Goal: Information Seeking & Learning: Learn about a topic

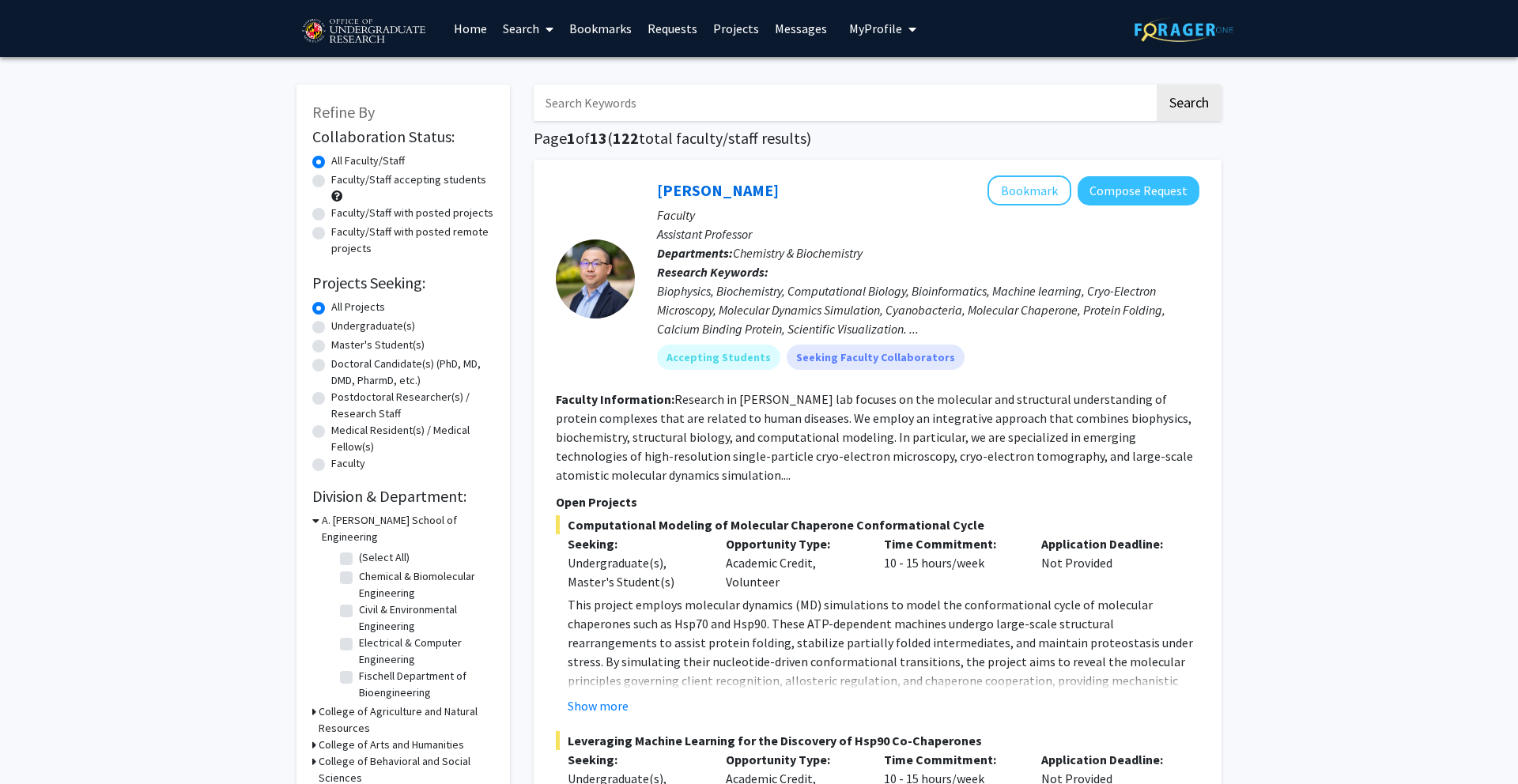
click at [902, 25] on span "My profile dropdown to access profile and logout" at bounding box center [909, 29] width 14 height 55
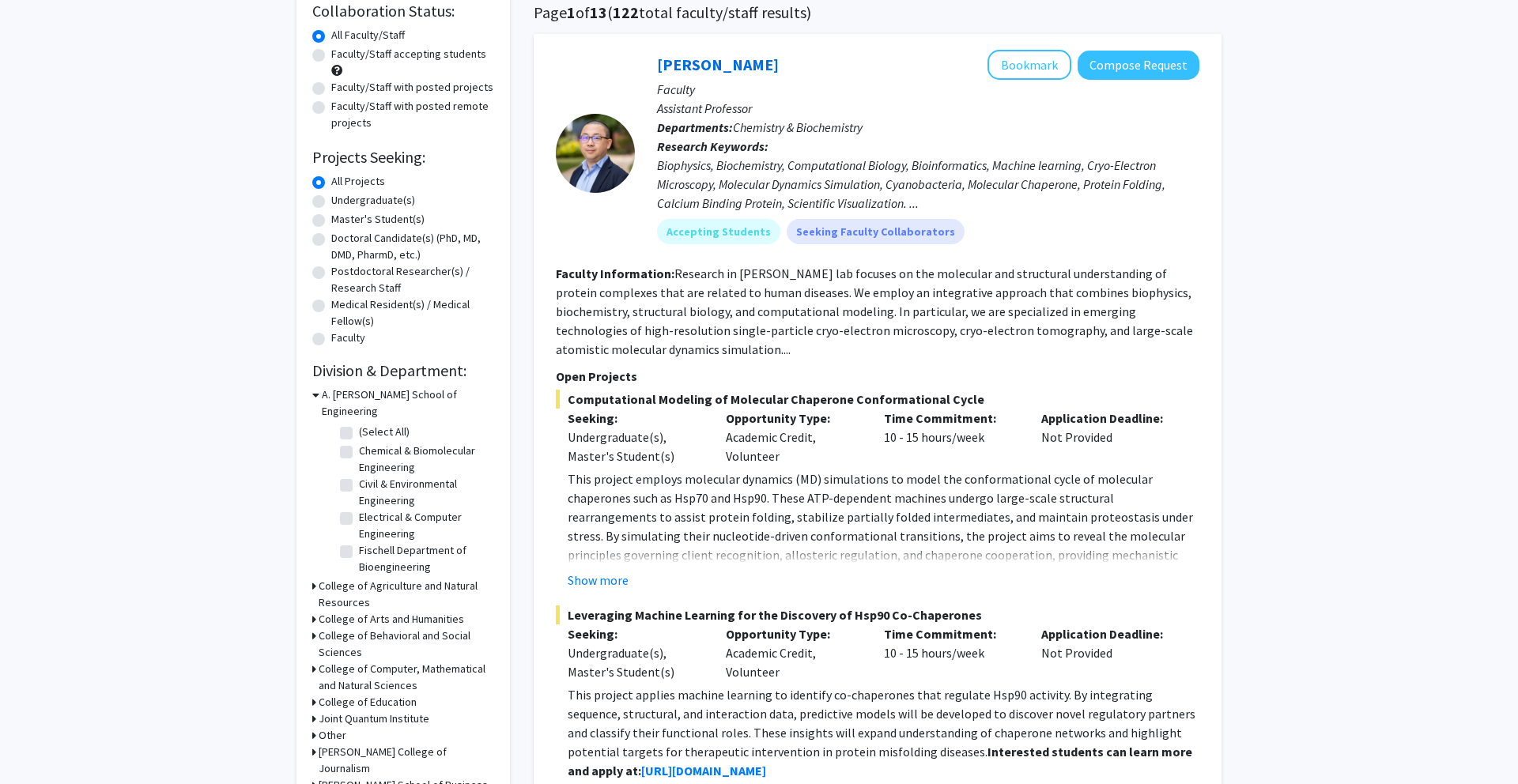
scroll to position [121, 0]
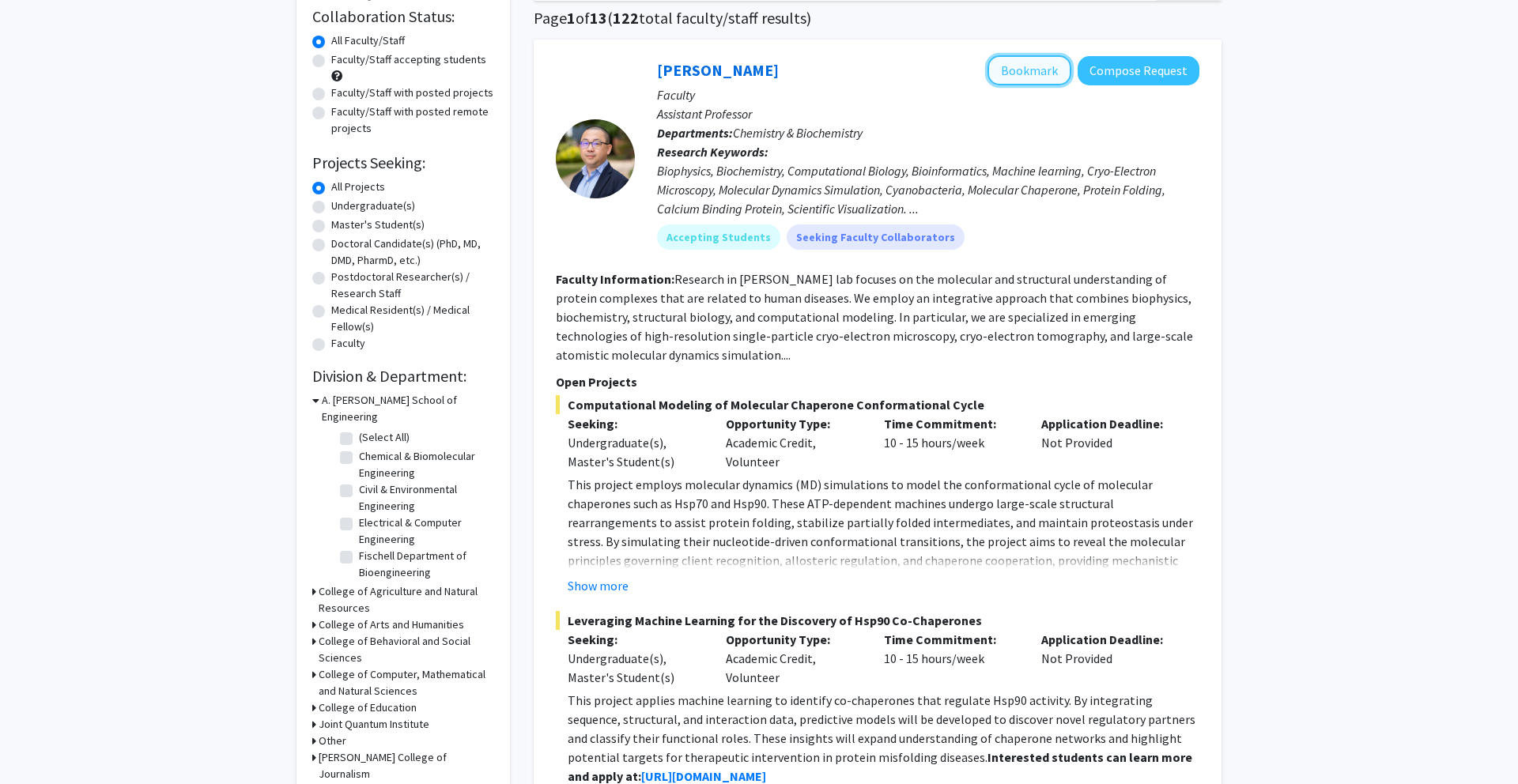
click at [1027, 76] on button "Bookmark" at bounding box center [1029, 70] width 84 height 30
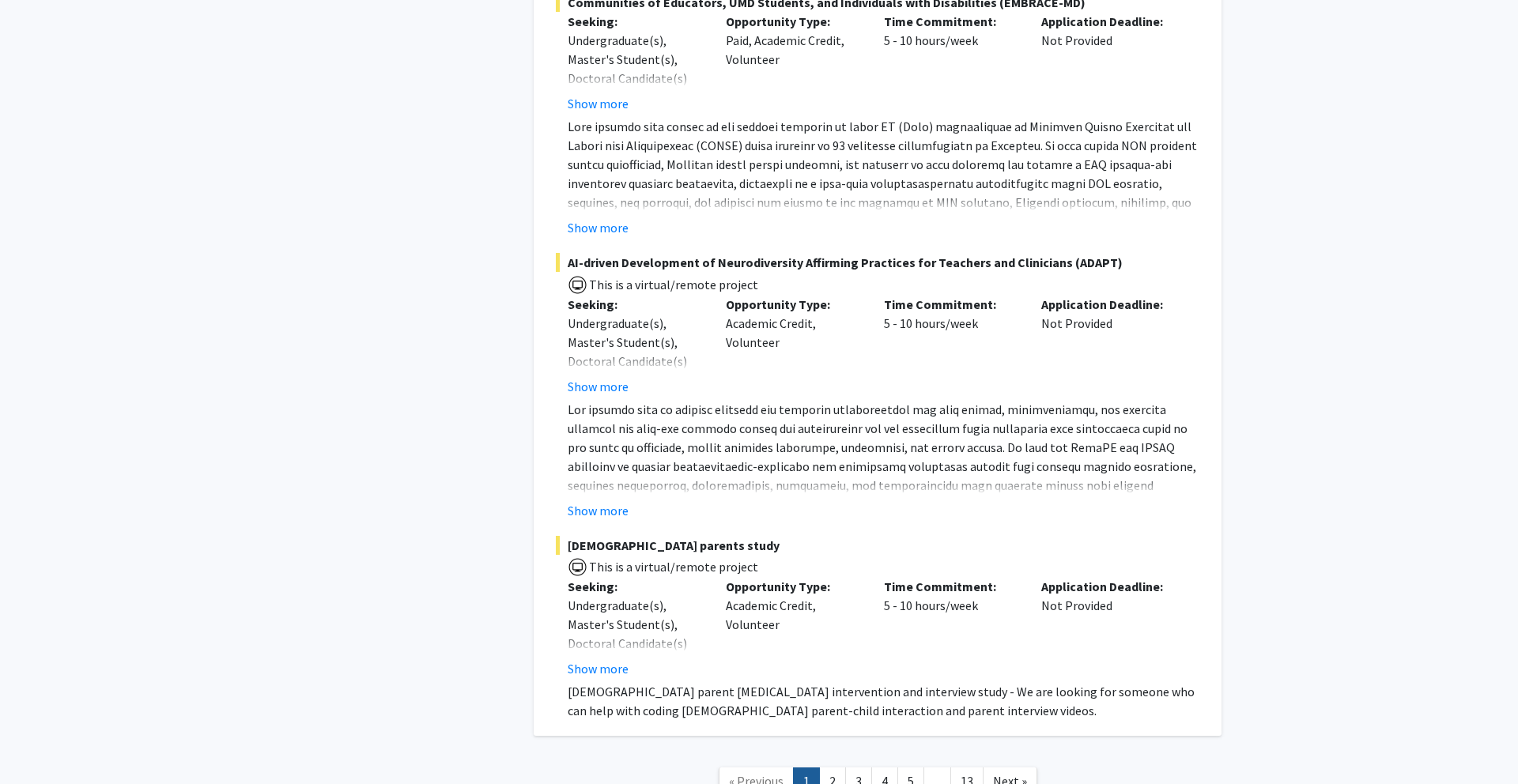
scroll to position [7582, 0]
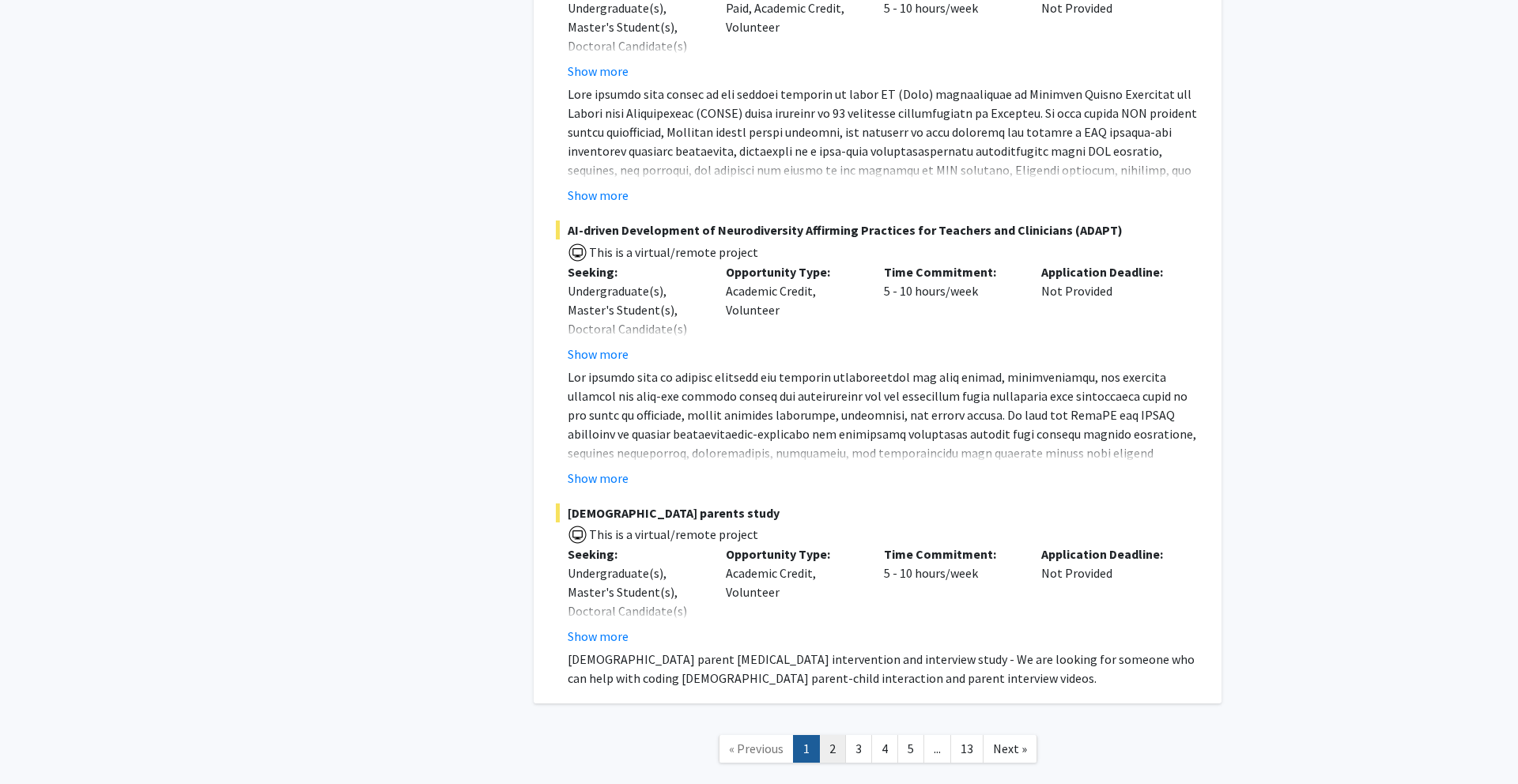
click at [833, 735] on link "2" at bounding box center [832, 749] width 27 height 28
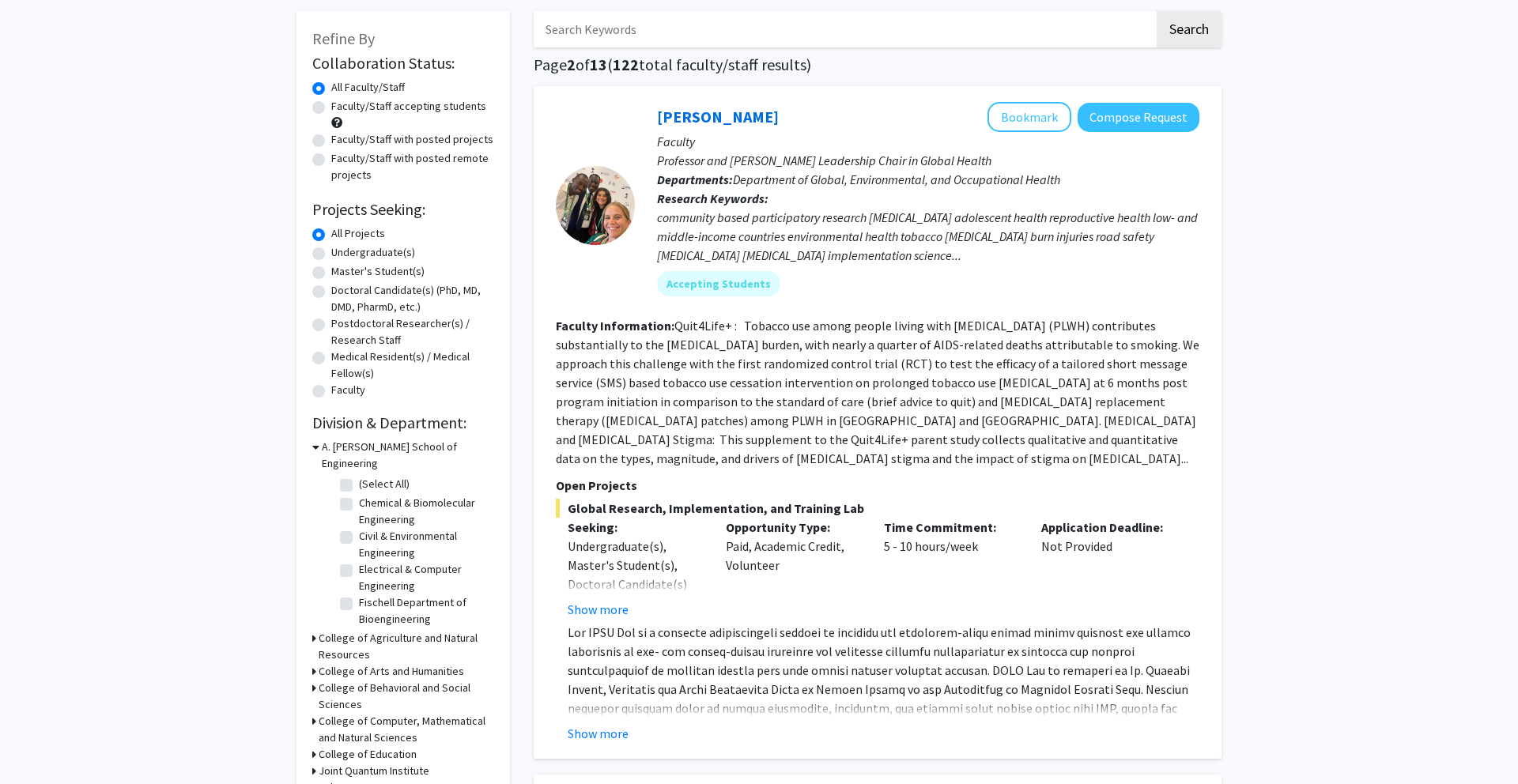
scroll to position [77, 0]
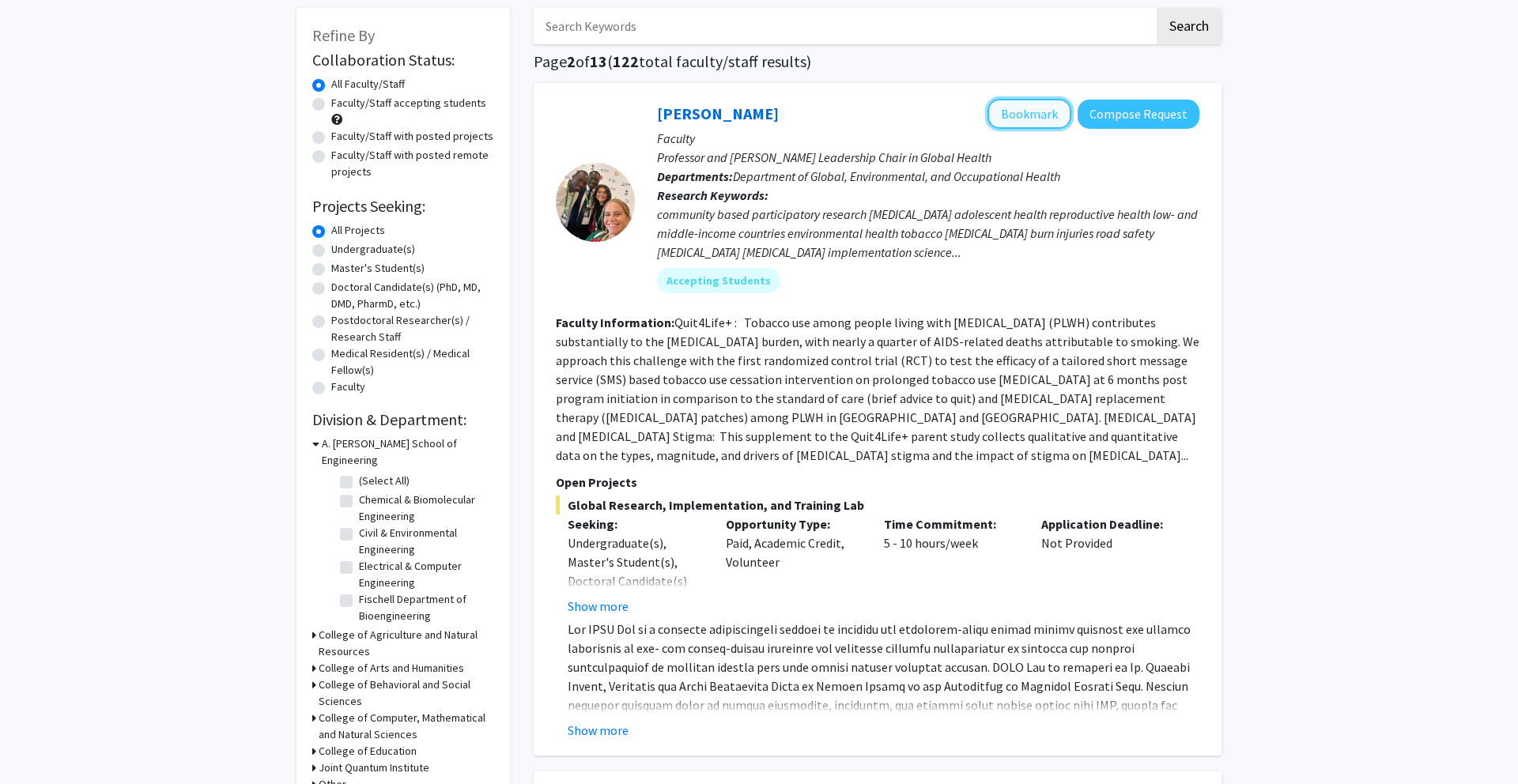
click at [1014, 120] on button "Bookmark" at bounding box center [1029, 113] width 84 height 30
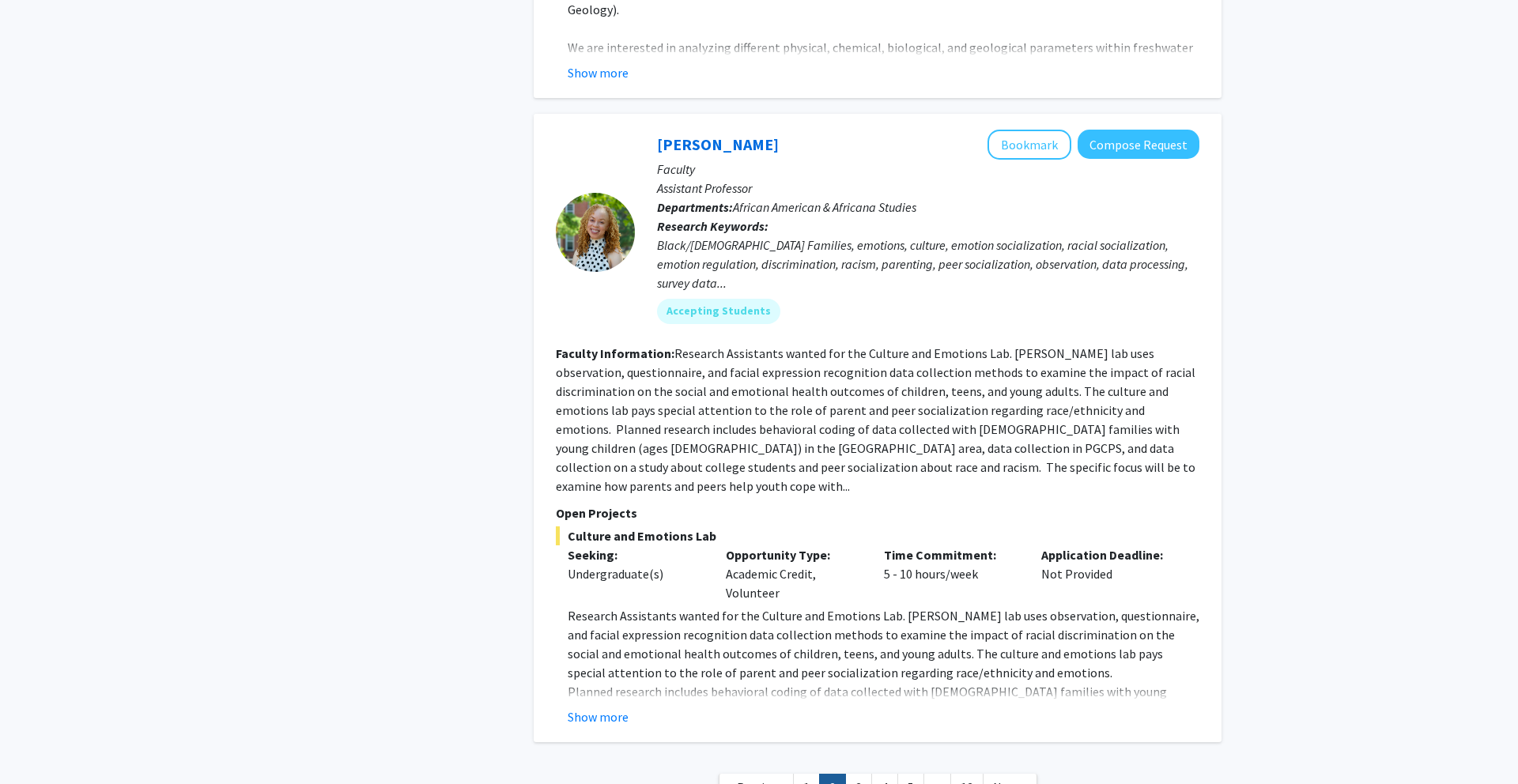
scroll to position [5323, 0]
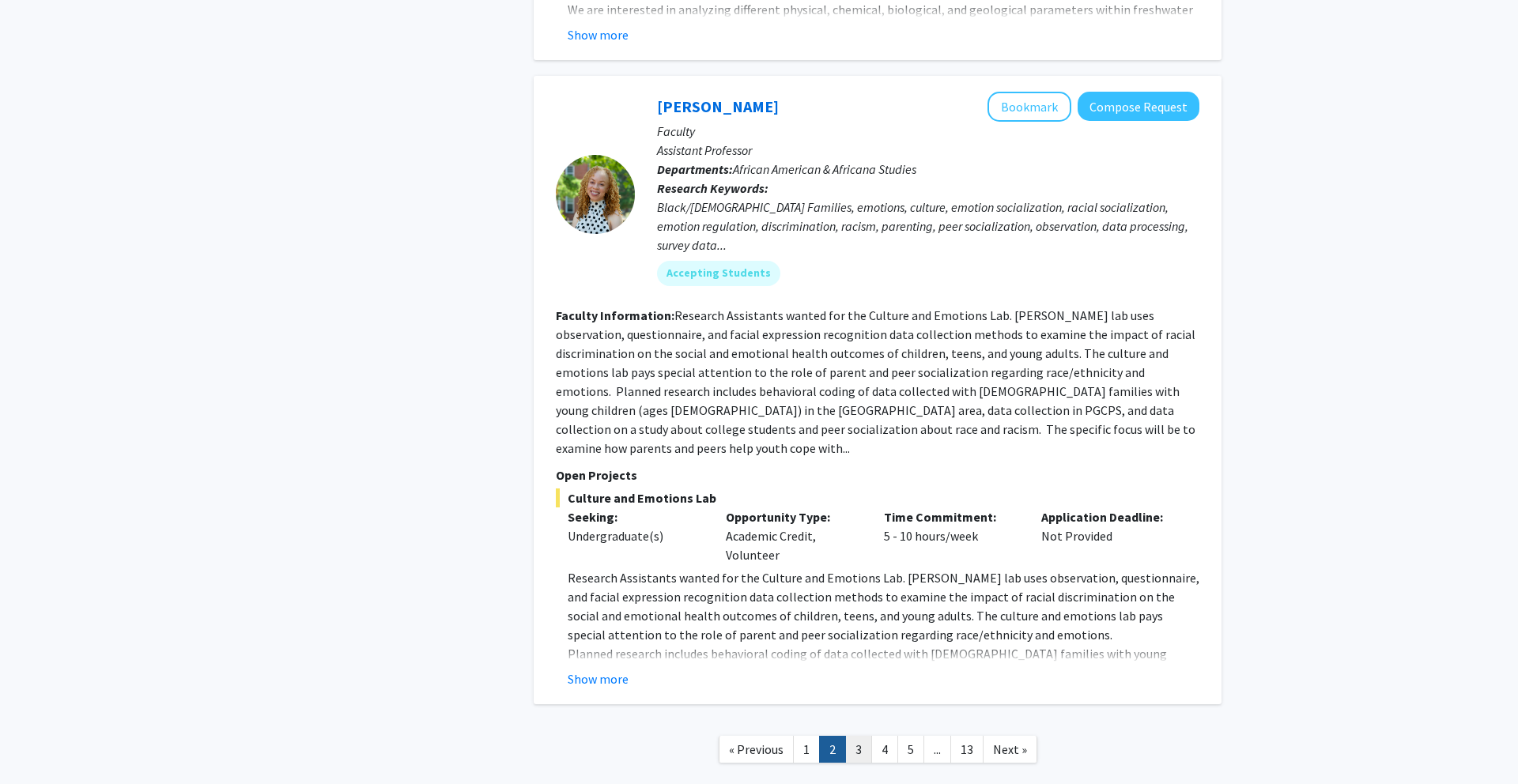
click at [852, 736] on link "3" at bounding box center [858, 750] width 27 height 28
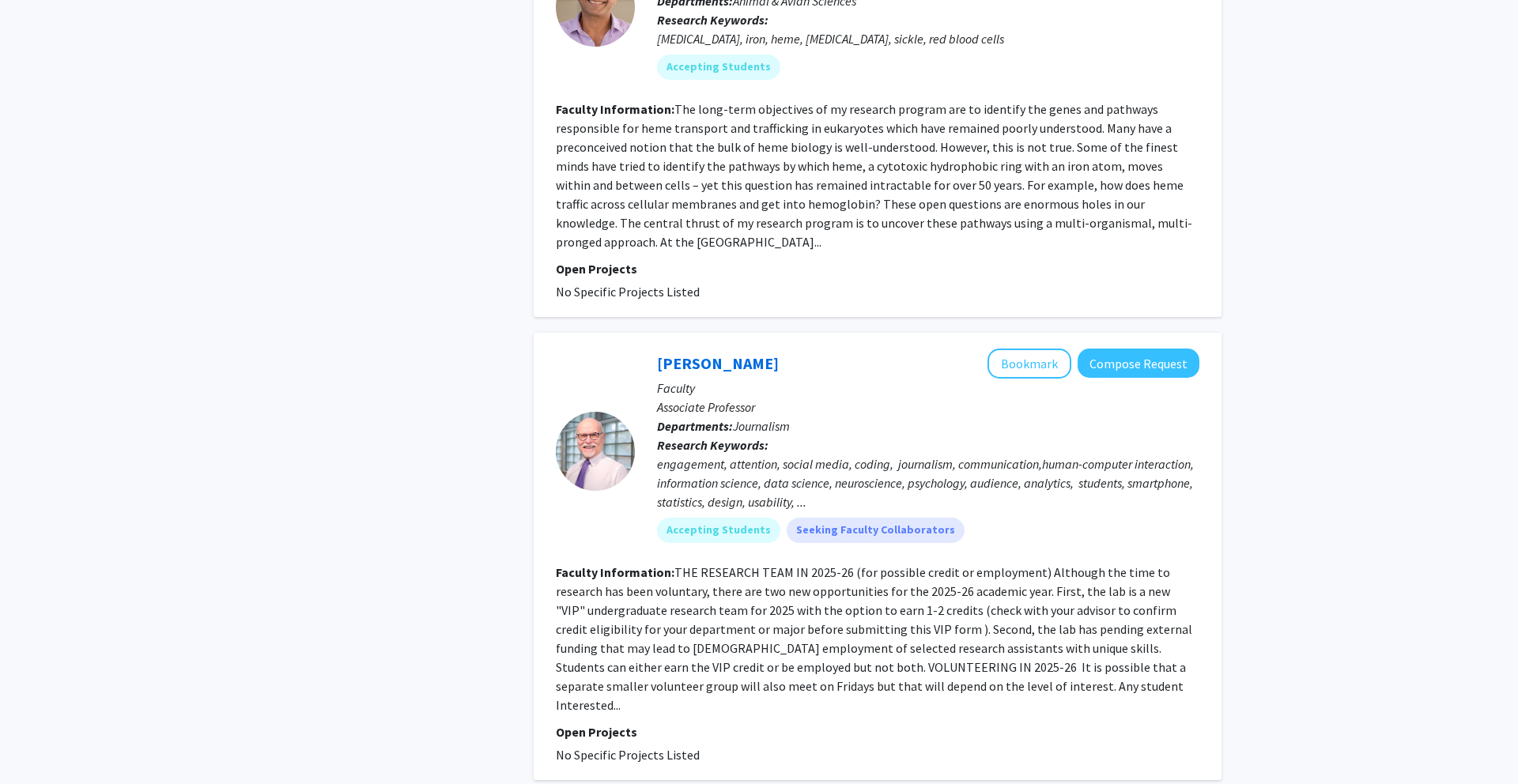
scroll to position [3920, 0]
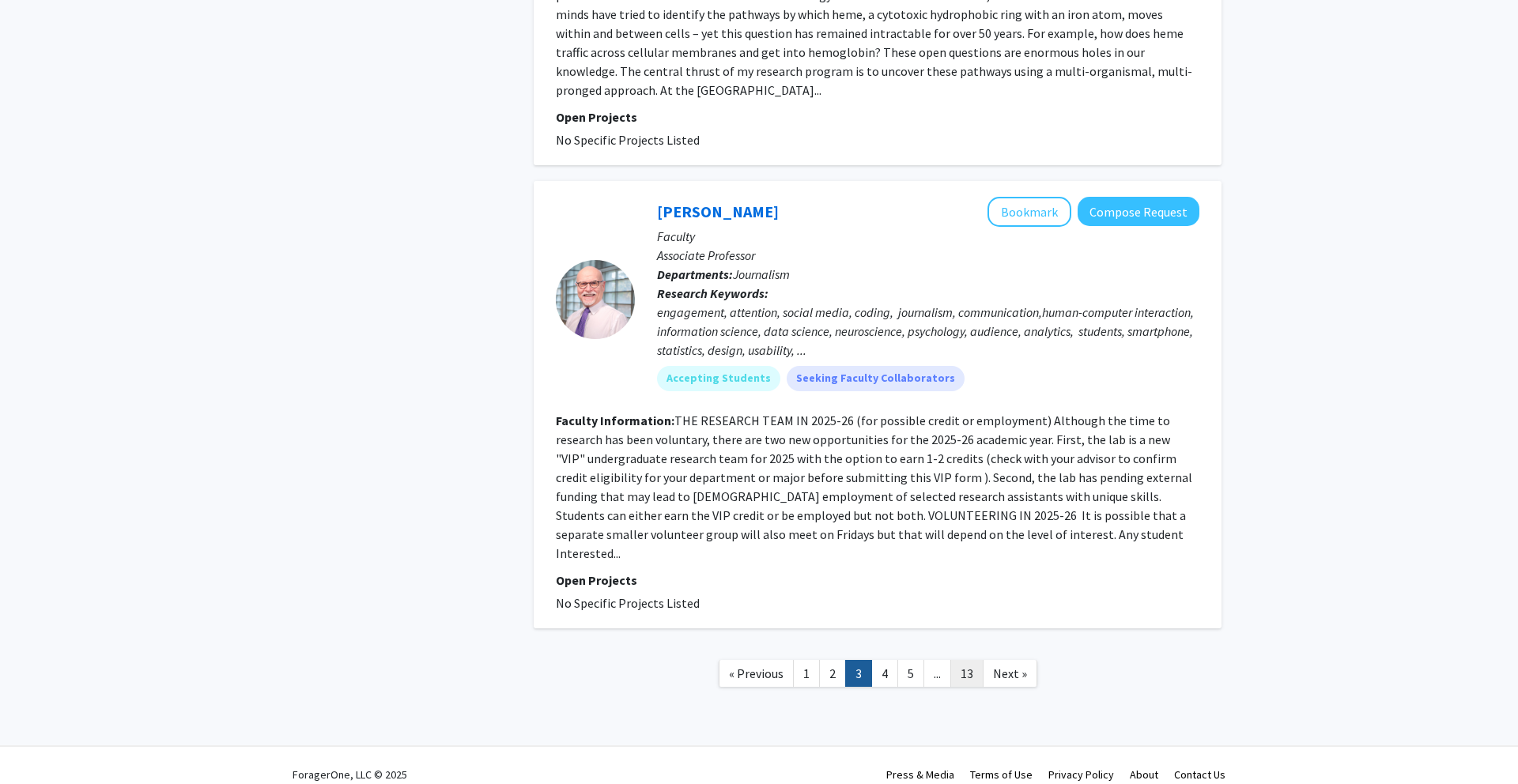
click at [964, 662] on link "13" at bounding box center [967, 674] width 33 height 28
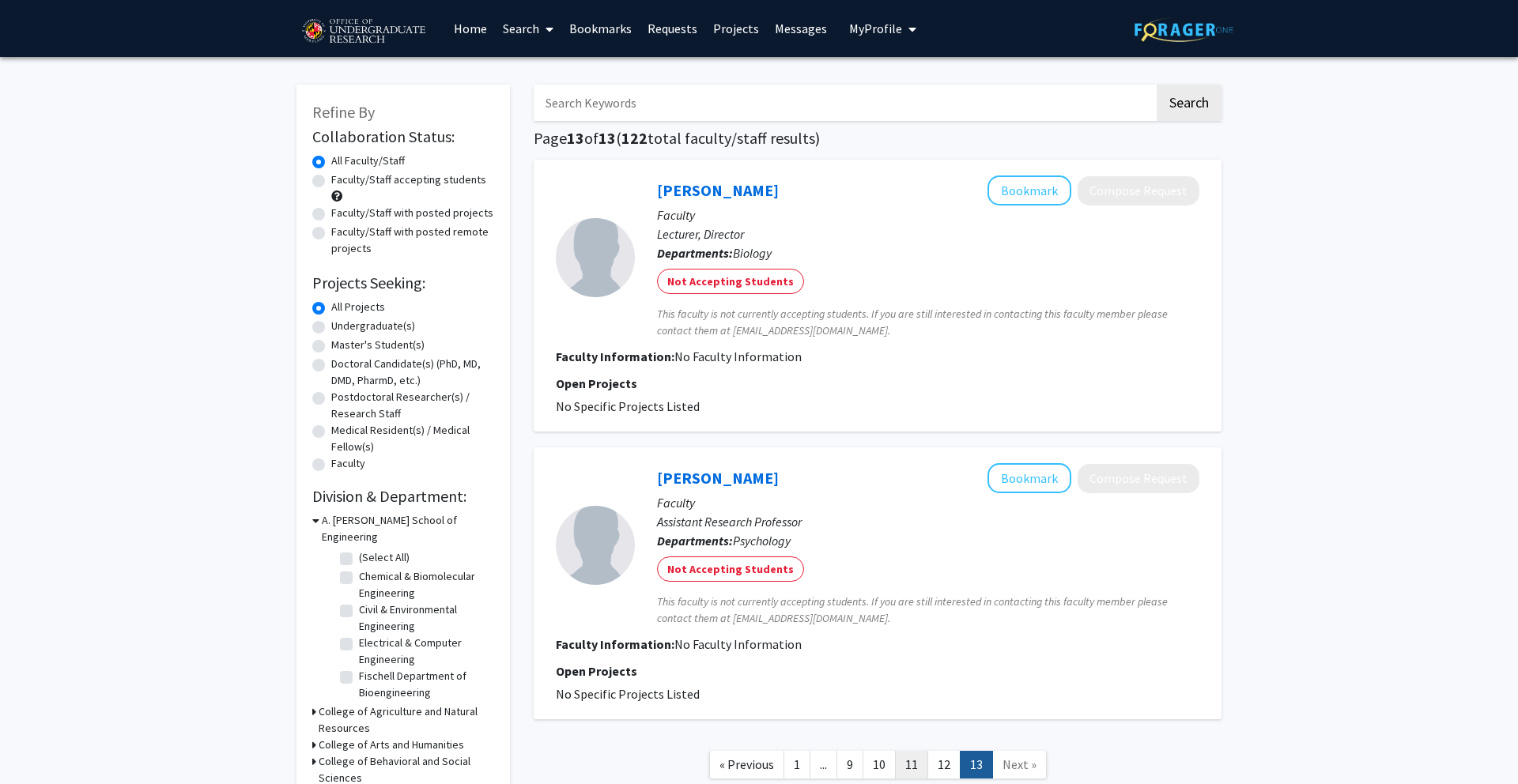
click at [911, 772] on link "11" at bounding box center [911, 765] width 33 height 28
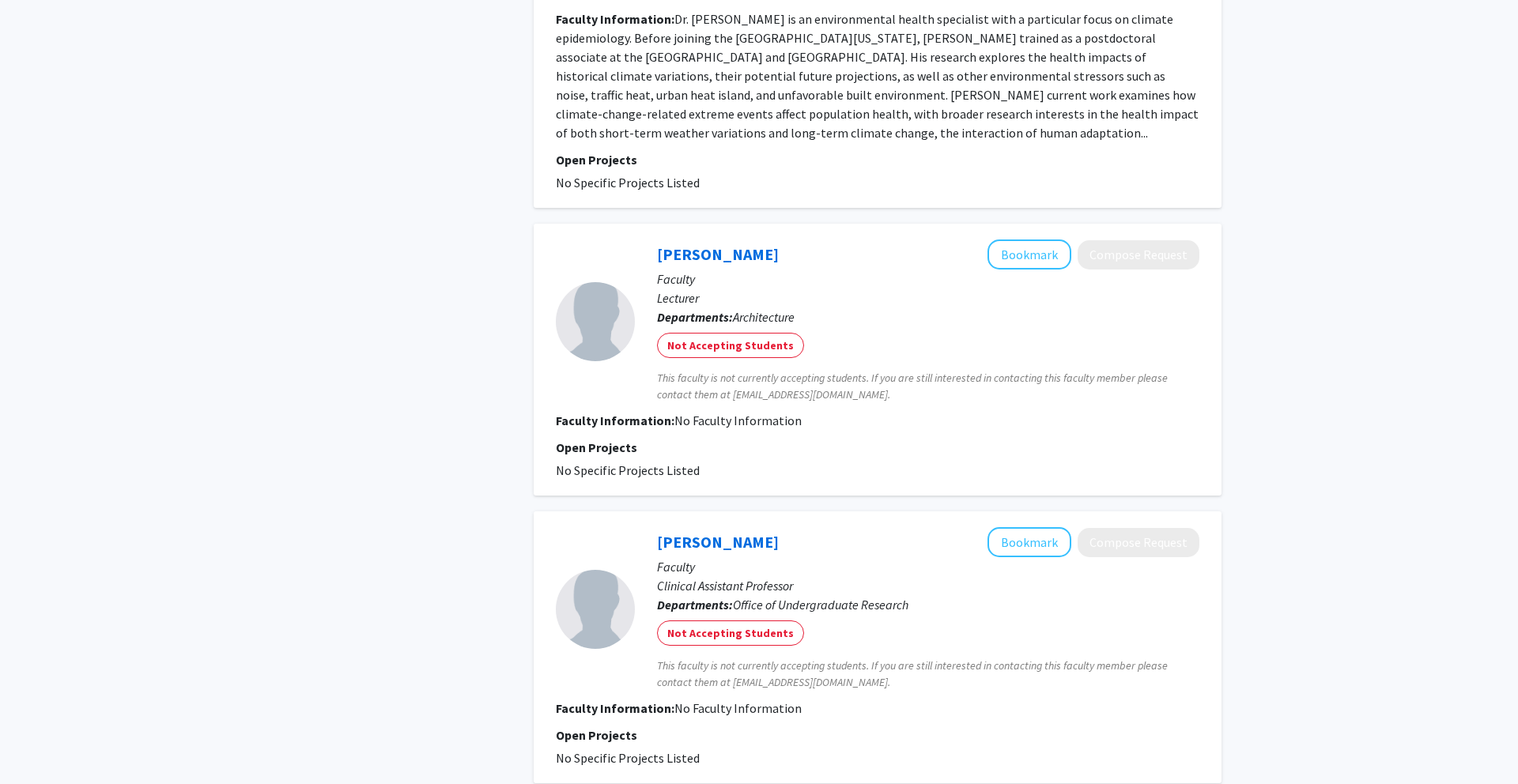
scroll to position [2905, 0]
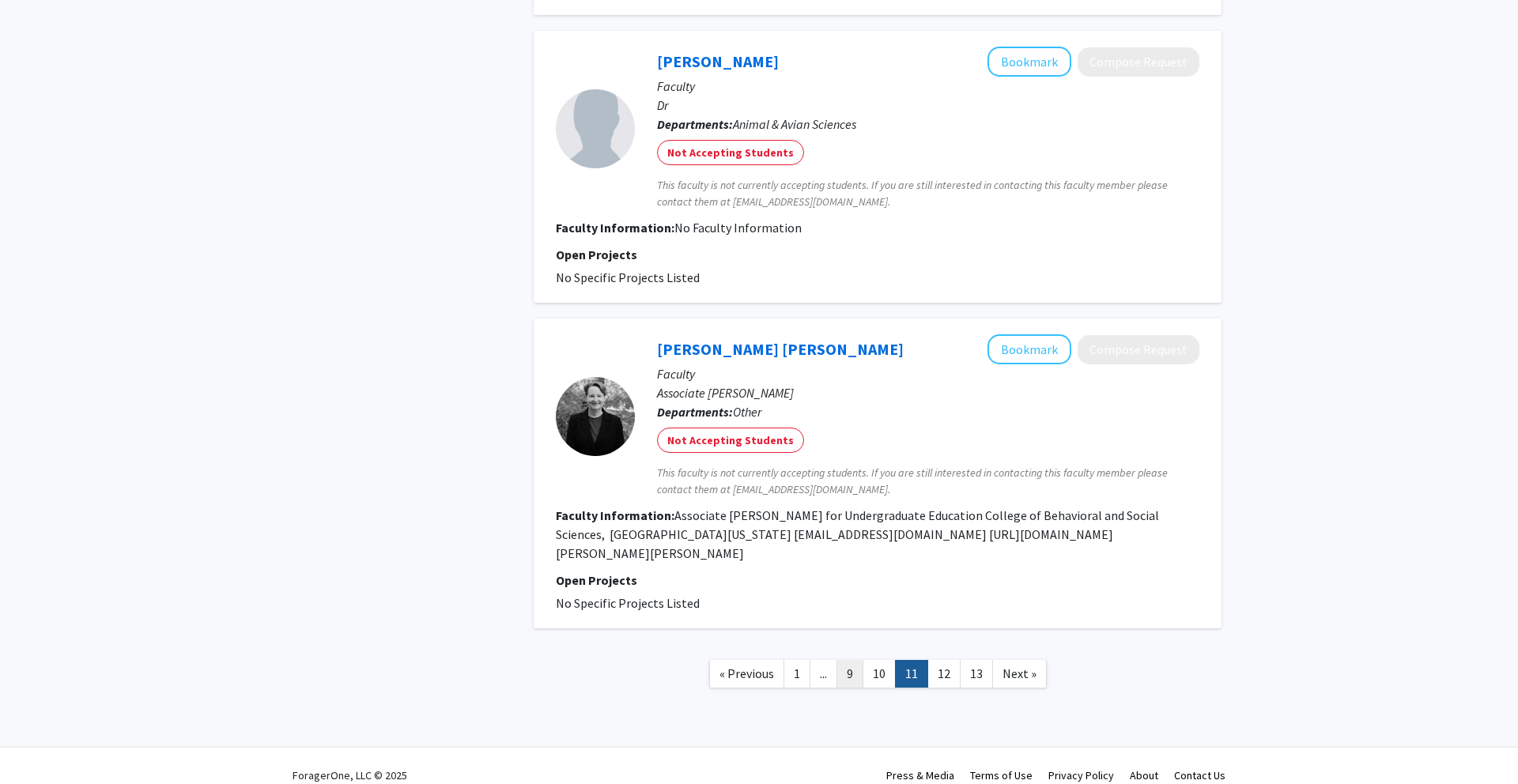
click at [850, 660] on link "9" at bounding box center [850, 674] width 27 height 28
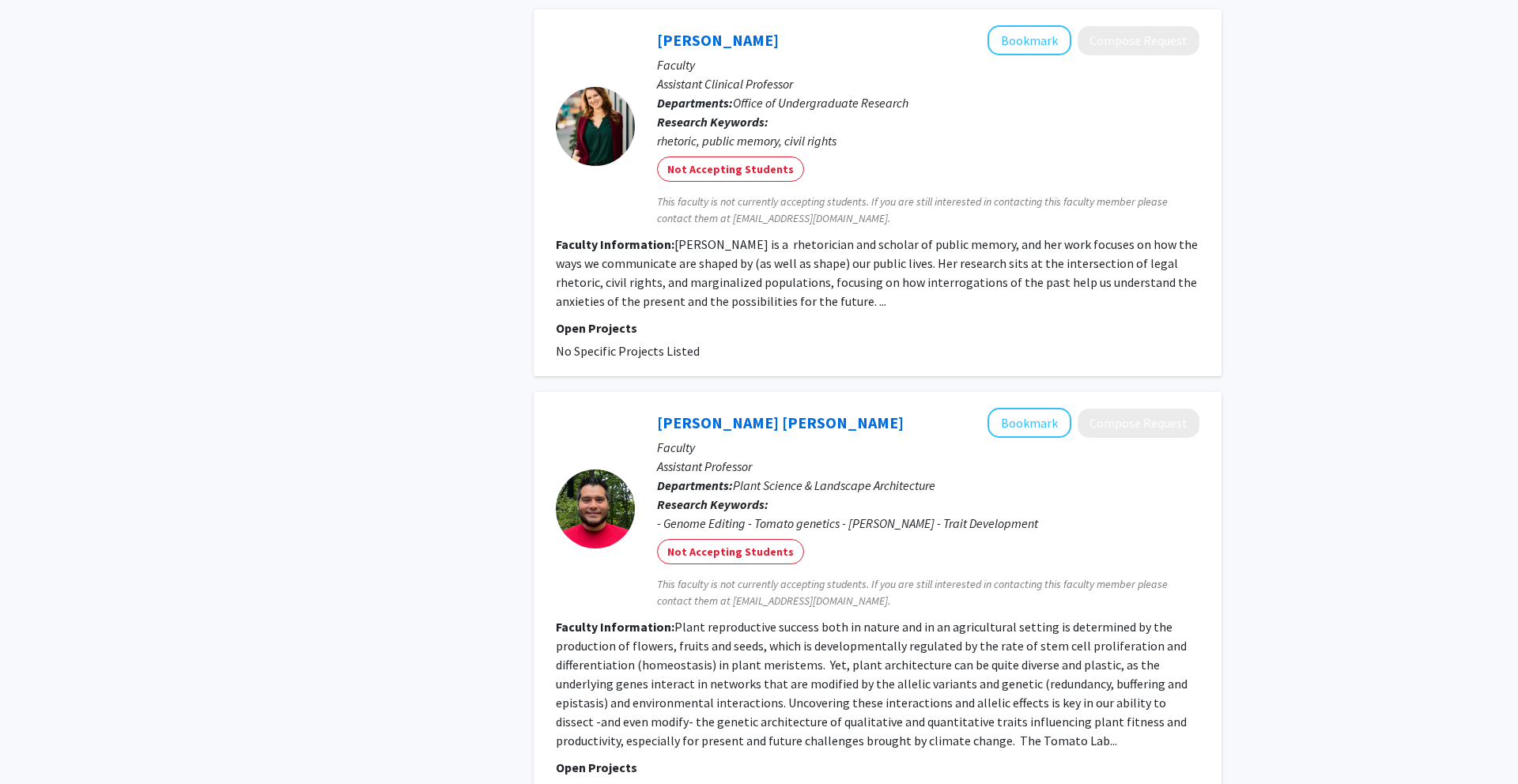
scroll to position [2910, 0]
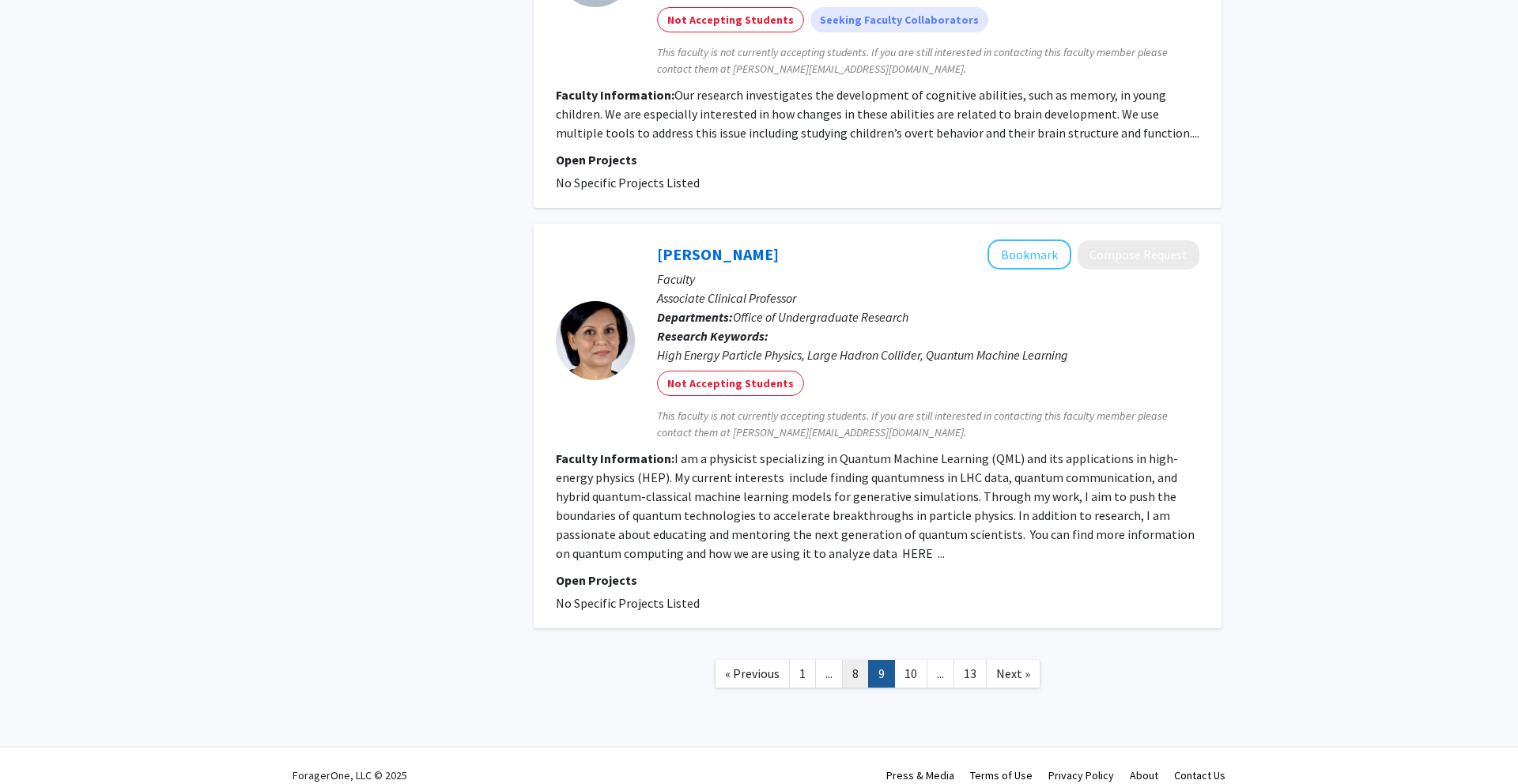
click at [850, 660] on link "8" at bounding box center [855, 674] width 27 height 28
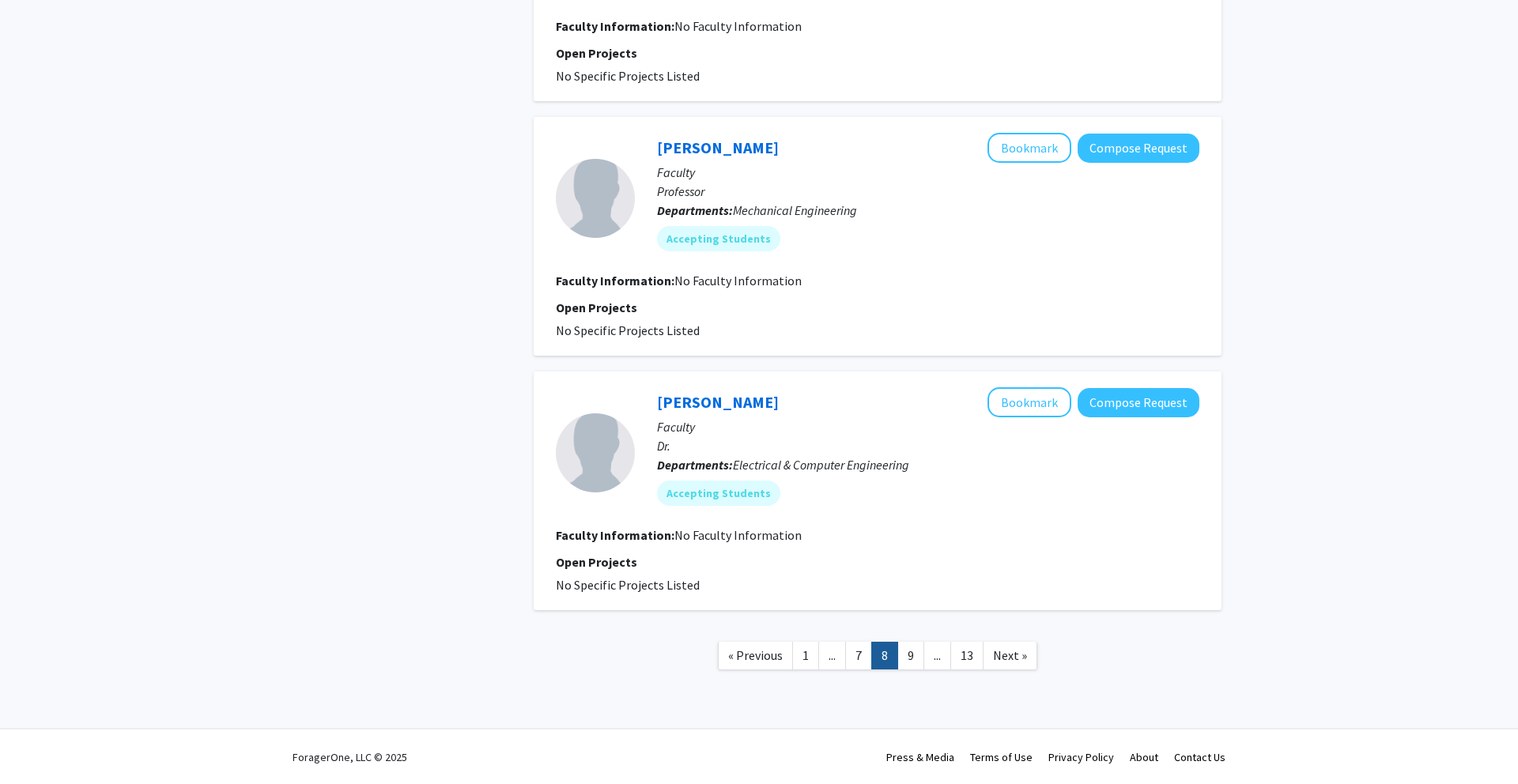
scroll to position [2080, 0]
click at [860, 658] on link "7" at bounding box center [858, 655] width 27 height 28
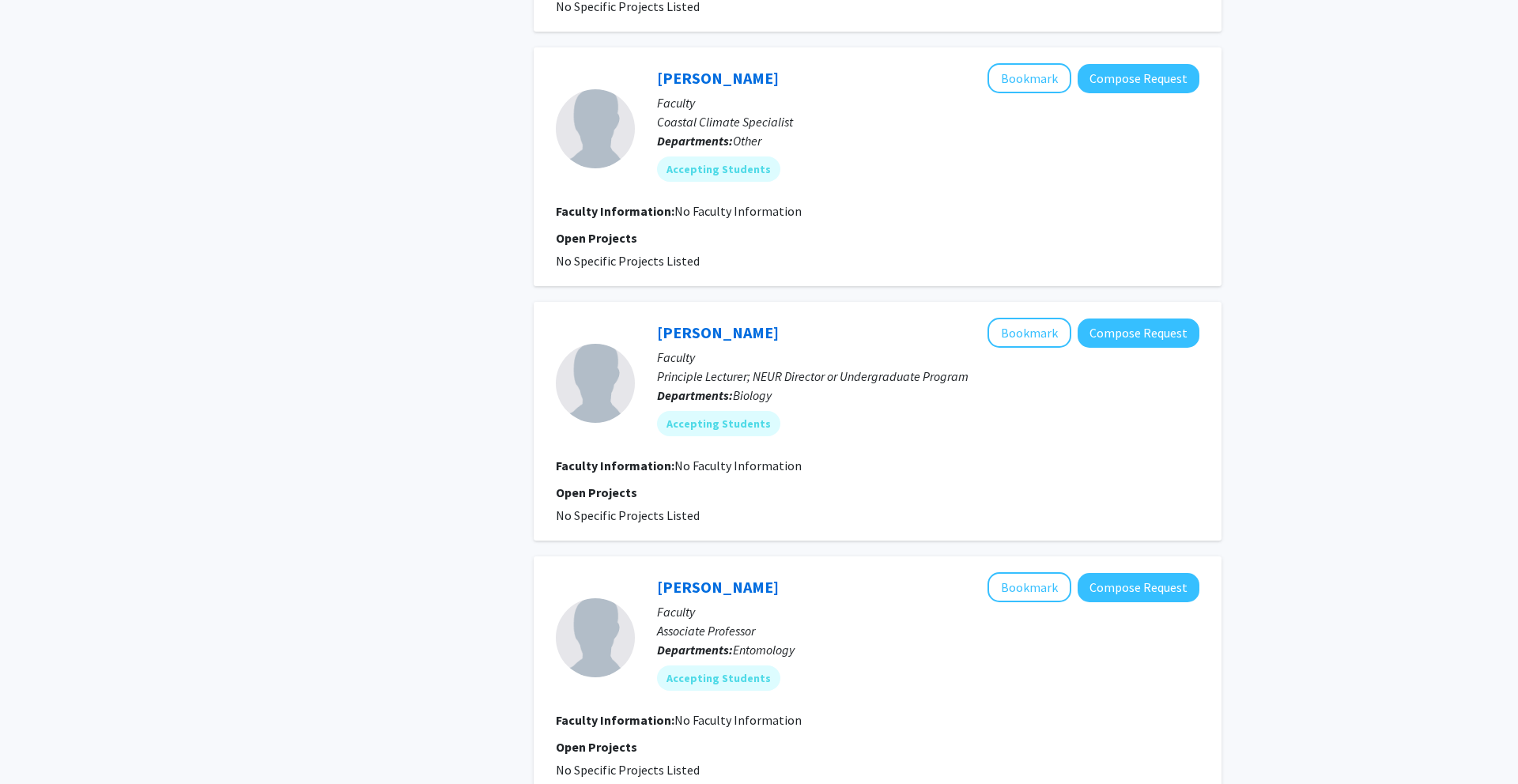
scroll to position [2080, 0]
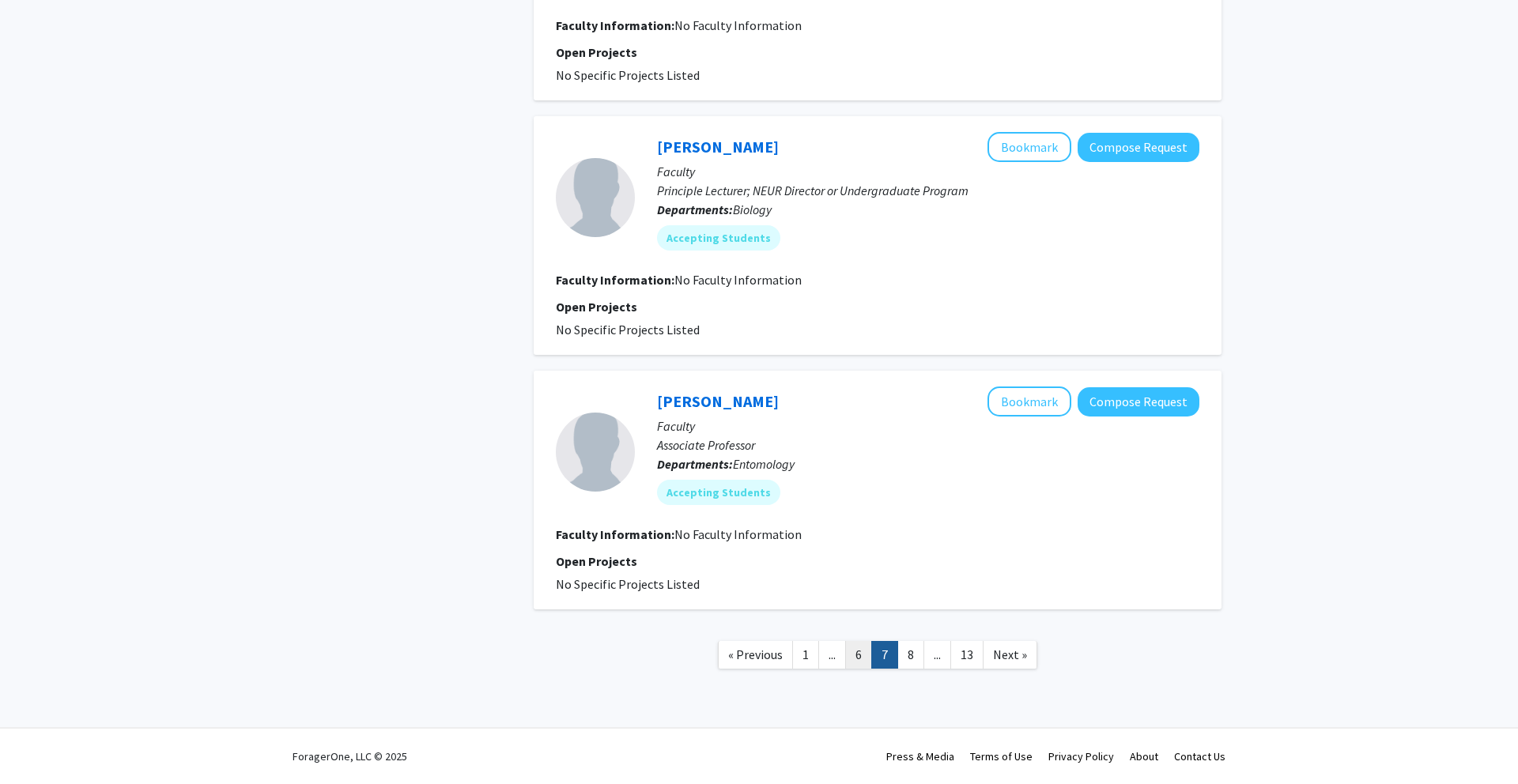
click at [861, 647] on link "6" at bounding box center [858, 655] width 27 height 28
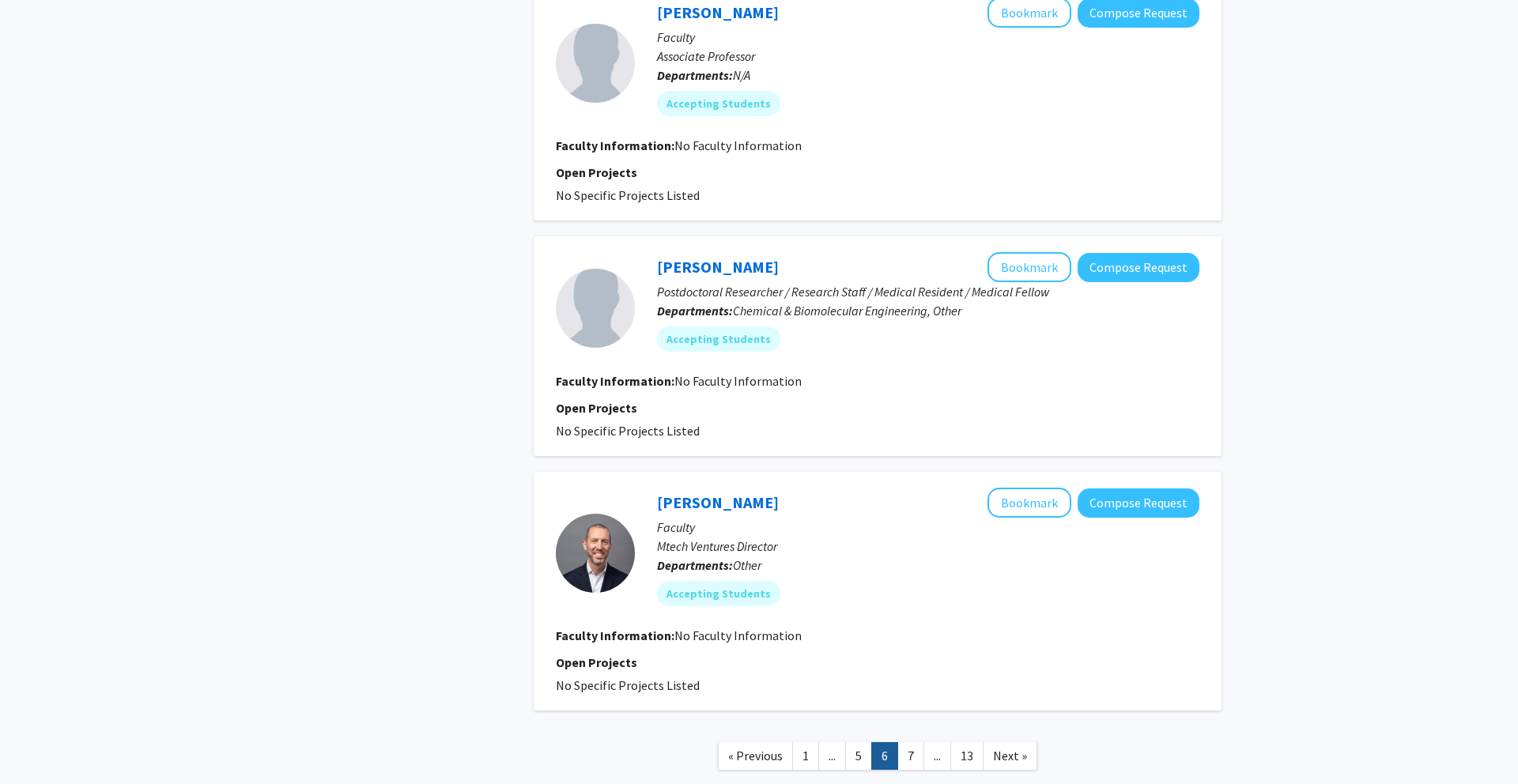
scroll to position [2231, 0]
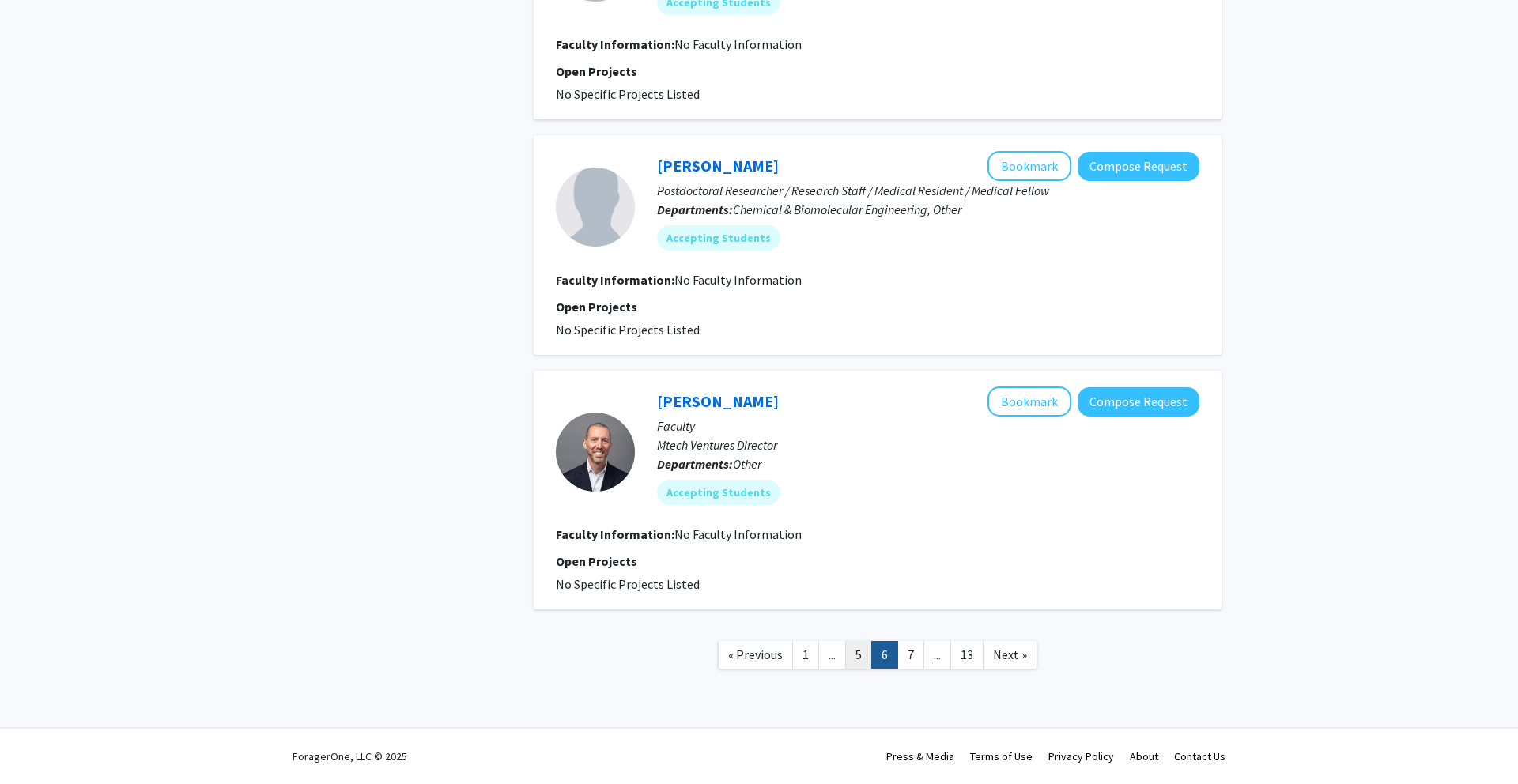
click at [851, 658] on link "5" at bounding box center [858, 655] width 27 height 28
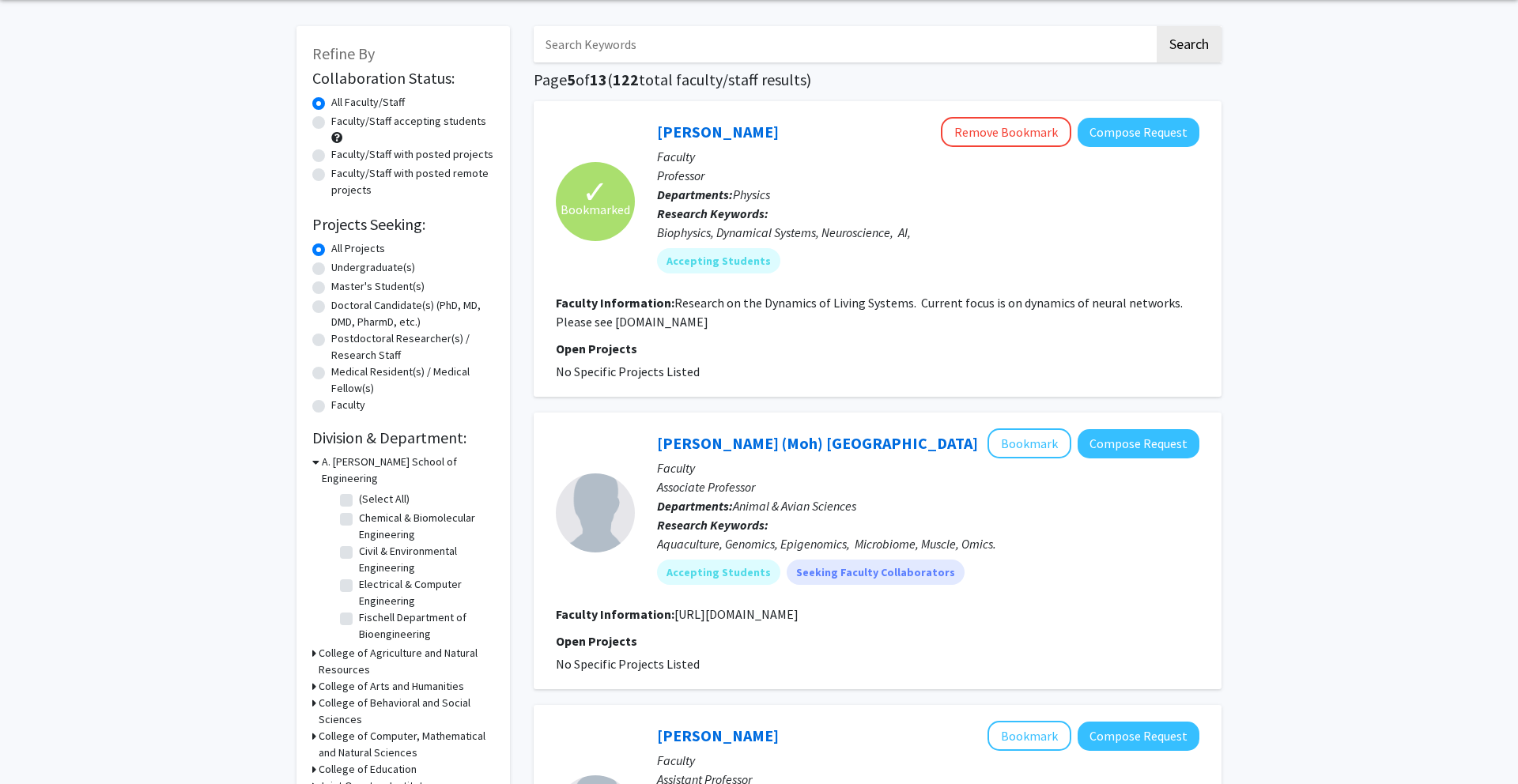
scroll to position [60, 0]
